Goal: Task Accomplishment & Management: Complete application form

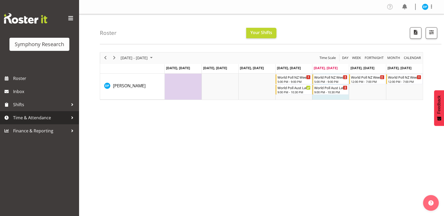
click at [44, 120] on span "Time & Attendance" at bounding box center [40, 118] width 55 height 8
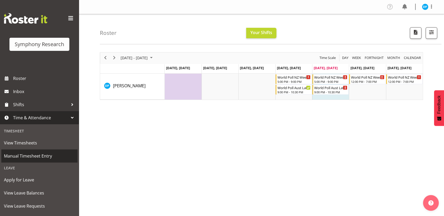
click at [26, 156] on span "Manual Timesheet Entry" at bounding box center [39, 156] width 71 height 8
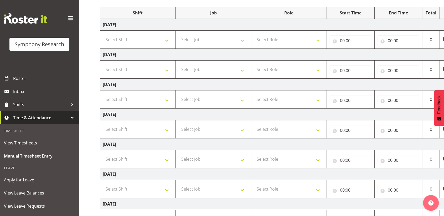
scroll to position [88, 0]
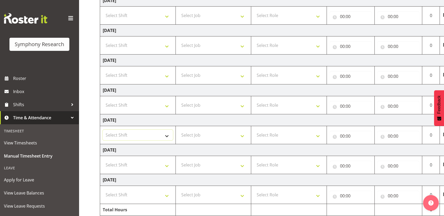
click at [134, 132] on select "Select Shift !!Weekend Residential (Roster IT Shift Label) *Business 9/10am ~ 4…" at bounding box center [138, 135] width 70 height 11
select select "48116"
click at [103, 130] on select "Select Shift !!Weekend Residential (Roster IT Shift Label) *Business 9/10am ~ 4…" at bounding box center [138, 135] width 70 height 11
click at [195, 134] on select "Select Job 550060 IF Admin 553492 World Poll Aus Wave 2 Main 2025 553493 World …" at bounding box center [213, 135] width 70 height 11
select select "10527"
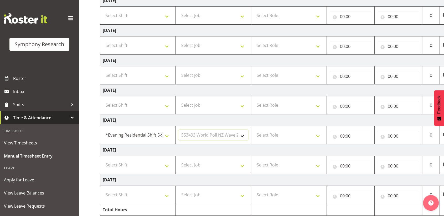
click at [178, 130] on select "Select Job 550060 IF Admin 553492 World Poll Aus Wave 2 Main 2025 553493 World …" at bounding box center [213, 135] width 70 height 11
click at [315, 135] on select "Select Role Briefing Interviewing" at bounding box center [289, 135] width 70 height 11
select select "47"
click at [254, 130] on select "Select Role Briefing Interviewing" at bounding box center [289, 135] width 70 height 11
click at [342, 135] on input "00:00" at bounding box center [350, 136] width 42 height 11
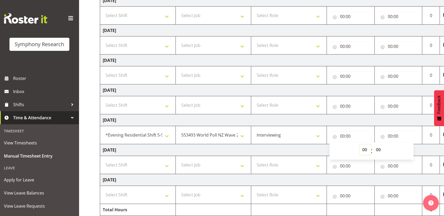
click at [366, 149] on select "00 01 02 03 04 05 06 07 08 09 10 11 12 13 14 15 16 17 18 19 20 21 22 23" at bounding box center [365, 150] width 12 height 11
select select "17"
click at [359, 145] on select "00 01 02 03 04 05 06 07 08 09 10 11 12 13 14 15 16 17 18 19 20 21 22 23" at bounding box center [365, 150] width 12 height 11
type input "17:00"
click at [389, 137] on input "00:00" at bounding box center [398, 136] width 42 height 11
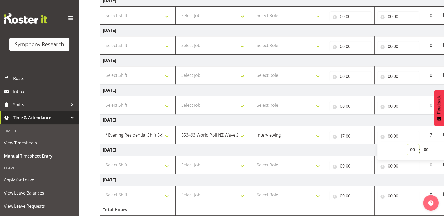
click at [411, 149] on select "00 01 02 03 04 05 06 07 08 09 10 11 12 13 14 15 16 17 18 19 20 21 22 23" at bounding box center [413, 150] width 12 height 11
select select "21"
click at [407, 145] on select "00 01 02 03 04 05 06 07 08 09 10 11 12 13 14 15 16 17 18 19 20 21 22 23" at bounding box center [413, 150] width 12 height 11
type input "21:00"
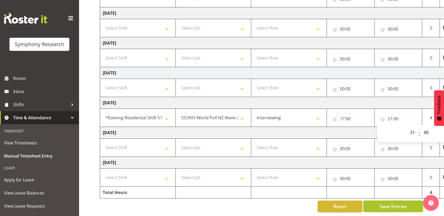
click at [397, 203] on span "Save Entries" at bounding box center [392, 206] width 27 height 7
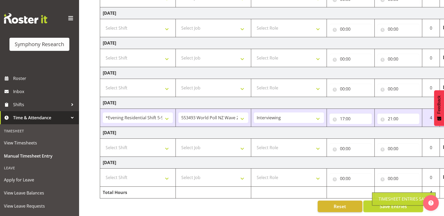
scroll to position [0, 23]
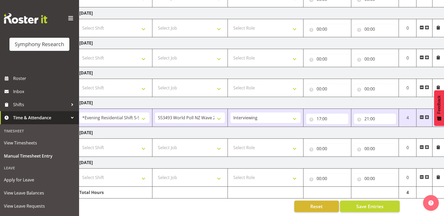
click at [427, 115] on span at bounding box center [427, 117] width 4 height 4
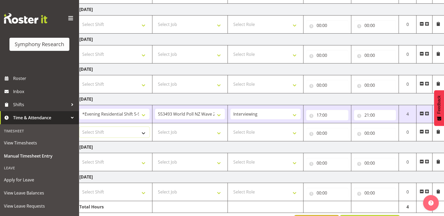
click at [138, 134] on select "Select Shift !!Weekend Residential (Roster IT Shift Label) *Business 9/10am ~ 4…" at bounding box center [114, 132] width 70 height 11
select select "57511"
click at [79, 127] on select "Select Shift !!Weekend Residential (Roster IT Shift Label) *Business 9/10am ~ 4…" at bounding box center [114, 132] width 70 height 11
click at [178, 132] on select "Select Job 550060 IF Admin 553492 World Poll Aus Wave 2 Main 2025 553493 World …" at bounding box center [190, 132] width 70 height 11
select select "10499"
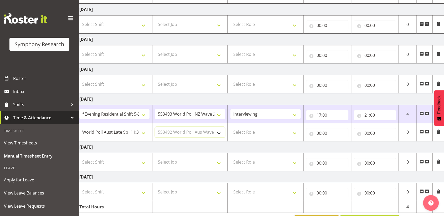
click at [155, 127] on select "Select Job 550060 IF Admin 553492 World Poll Aus Wave 2 Main 2025 553493 World …" at bounding box center [190, 132] width 70 height 11
click at [244, 129] on select "Select Role Briefing Interviewing" at bounding box center [265, 132] width 70 height 11
select select "47"
click at [230, 127] on select "Select Role Briefing Interviewing" at bounding box center [265, 132] width 70 height 11
click at [317, 133] on input "00:00" at bounding box center [327, 133] width 42 height 11
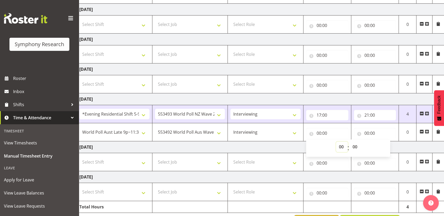
click at [338, 147] on select "00 01 02 03 04 05 06 07 08 09 10 11 12 13 14 15 16 17 18 19 20 21 22 23" at bounding box center [342, 147] width 12 height 11
select select "21"
click at [336, 142] on select "00 01 02 03 04 05 06 07 08 09 10 11 12 13 14 15 16 17 18 19 20 21 22 23" at bounding box center [342, 147] width 12 height 11
type input "21:00"
click at [353, 147] on select "00 01 02 03 04 05 06 07 08 09 10 11 12 13 14 15 16 17 18 19 20 21 22 23 24 25 2…" at bounding box center [356, 147] width 12 height 11
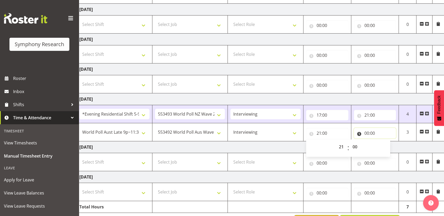
click at [367, 131] on input "00:00" at bounding box center [375, 133] width 42 height 11
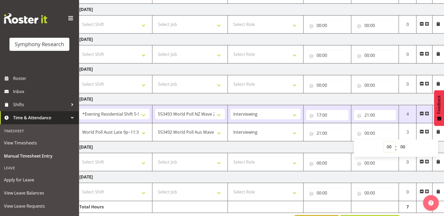
click at [387, 144] on select "00 01 02 03 04 05 06 07 08 09 10 11 12 13 14 15 16 17 18 19 20 21 22 23" at bounding box center [390, 147] width 12 height 11
select select "22"
click at [384, 142] on select "00 01 02 03 04 05 06 07 08 09 10 11 12 13 14 15 16 17 18 19 20 21 22 23" at bounding box center [390, 147] width 12 height 11
type input "22:00"
click at [372, 134] on input "22:00" at bounding box center [375, 133] width 42 height 11
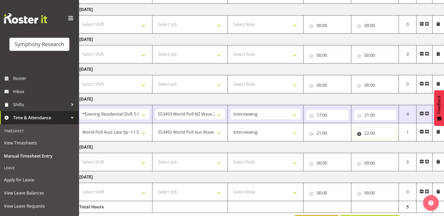
click at [372, 134] on input "22:00" at bounding box center [375, 133] width 42 height 11
click at [403, 147] on select "00 01 02 03 04 05 06 07 08 09 10 11 12 13 14 15 16 17 18 19 20 21 22 23 24 25 2…" at bounding box center [403, 147] width 12 height 11
select select "30"
click at [397, 142] on select "00 01 02 03 04 05 06 07 08 09 10 11 12 13 14 15 16 17 18 19 20 21 22 23 24 25 2…" at bounding box center [403, 147] width 12 height 11
type input "22:30"
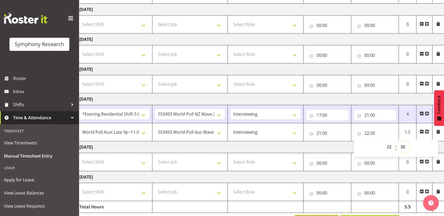
scroll to position [128, 0]
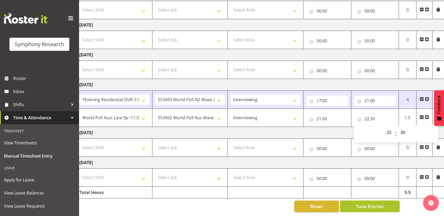
click at [373, 204] on span "Save Entries" at bounding box center [369, 206] width 27 height 7
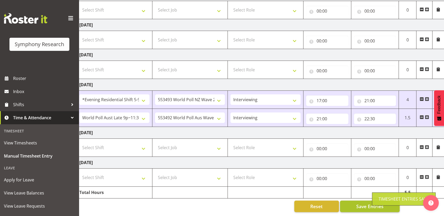
click at [373, 204] on div "Timesheet Entries Save" at bounding box center [404, 199] width 64 height 13
click at [373, 204] on span "Save Entries" at bounding box center [369, 206] width 27 height 7
